Goal: Transaction & Acquisition: Purchase product/service

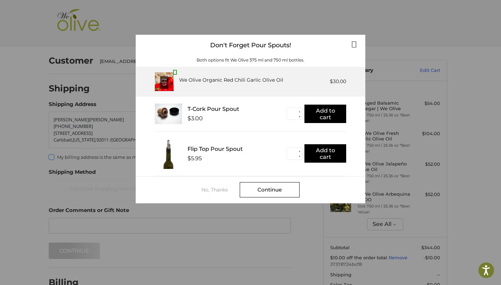
scroll to position [17, 0]
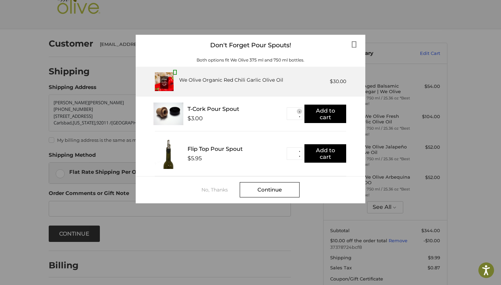
click at [300, 112] on button "▲" at bounding box center [298, 111] width 5 height 5
click at [300, 111] on button "▲" at bounding box center [298, 111] width 5 height 5
type input "*"
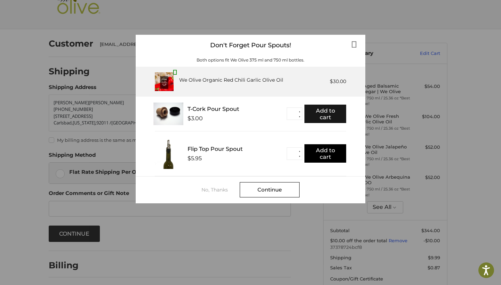
click at [325, 115] on button "Add to cart" at bounding box center [325, 114] width 42 height 18
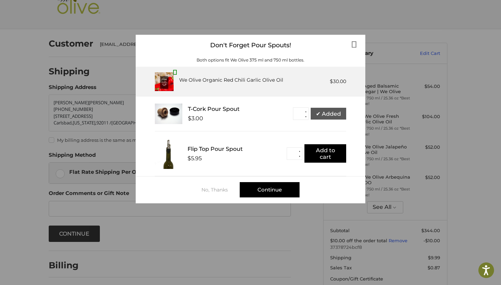
click at [271, 188] on div "Continue" at bounding box center [269, 189] width 60 height 15
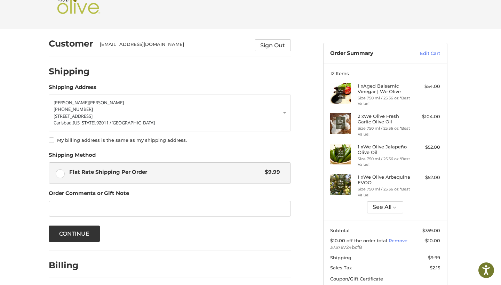
click at [51, 139] on label "My billing address is the same as my shipping address." at bounding box center [170, 140] width 242 height 6
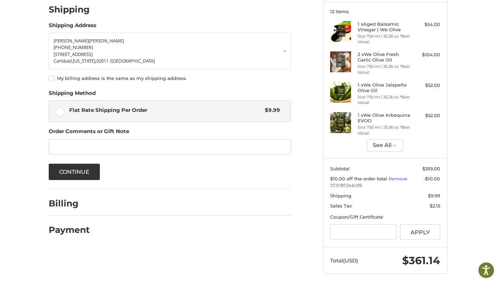
scroll to position [78, 0]
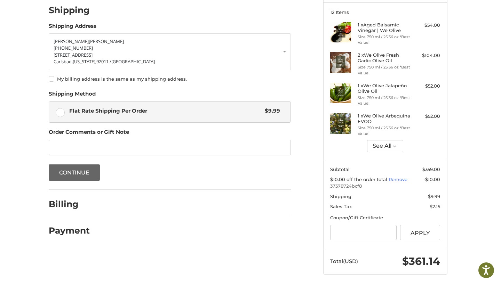
click at [88, 172] on button "Continue" at bounding box center [74, 172] width 51 height 16
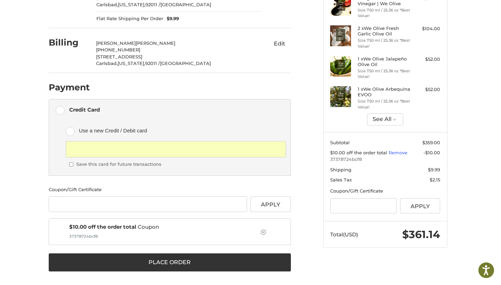
scroll to position [105, 0]
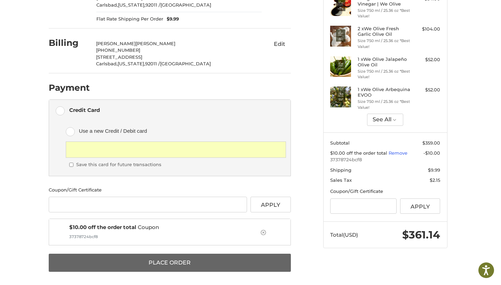
click at [175, 262] on button "Place Order" at bounding box center [170, 263] width 242 height 18
